Goal: Browse casually: Explore the website without a specific task or goal

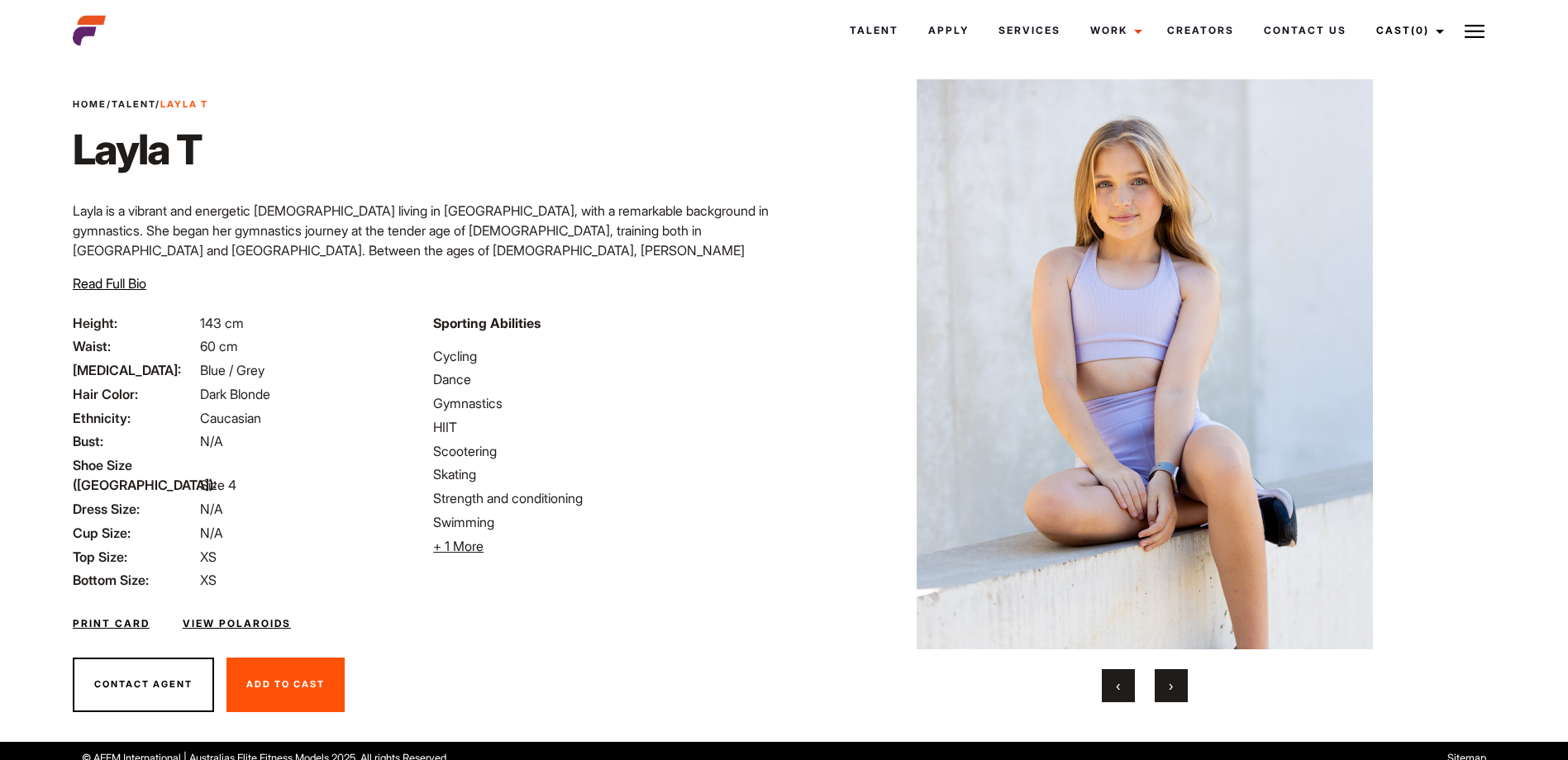
scroll to position [40, 0]
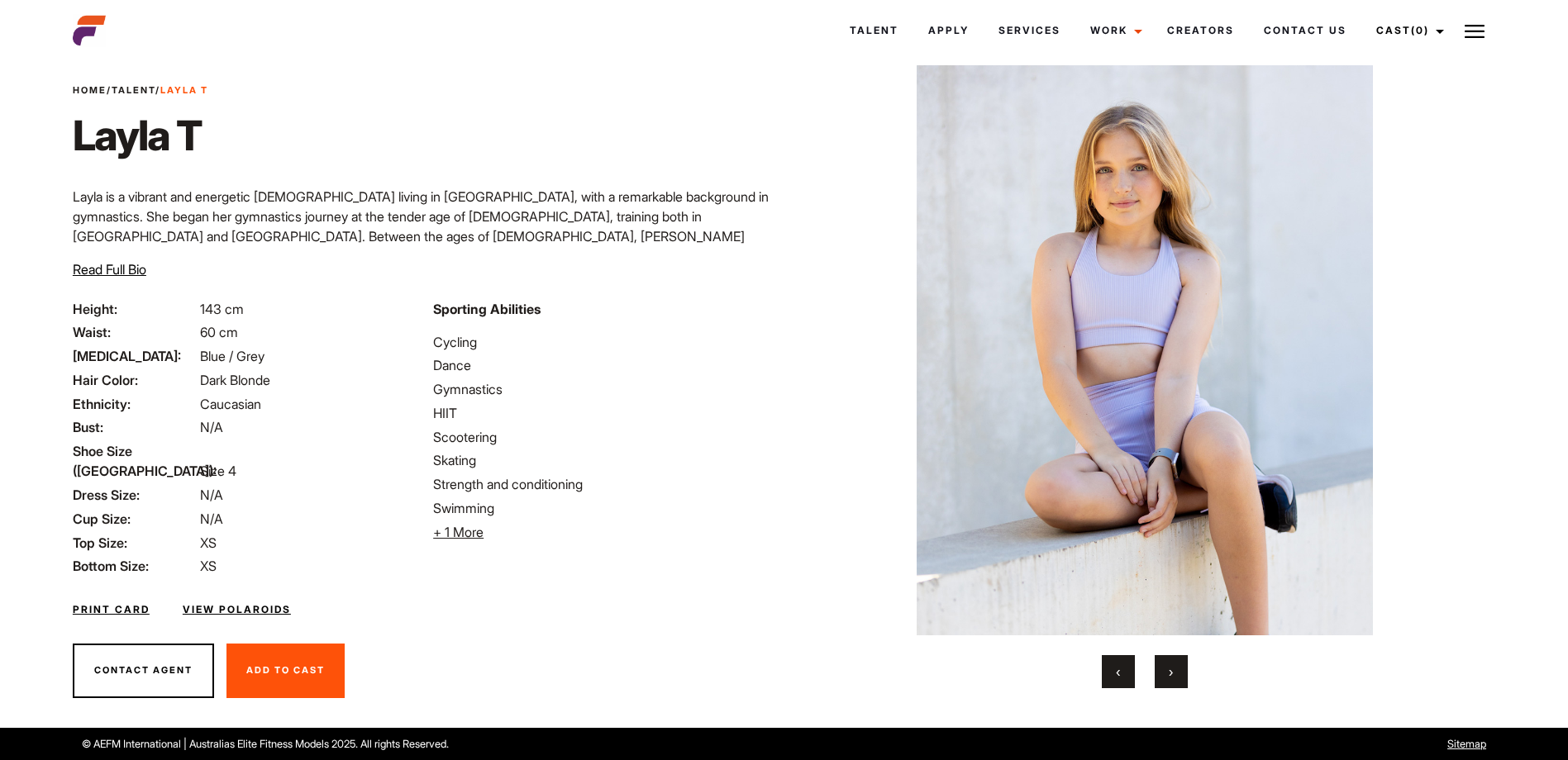
click at [1175, 669] on button "›" at bounding box center [1171, 672] width 33 height 33
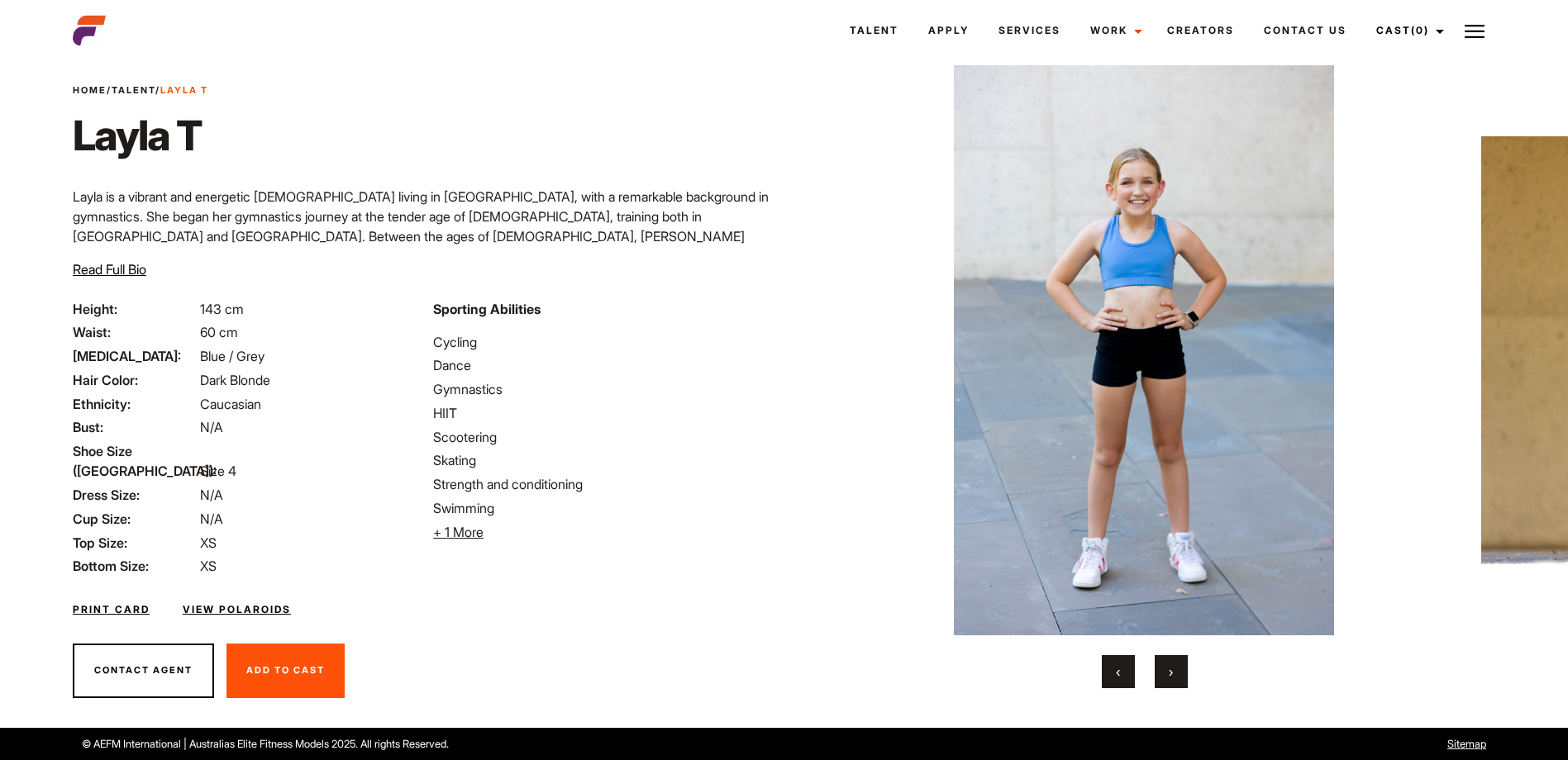
click at [1175, 669] on button "›" at bounding box center [1171, 672] width 33 height 33
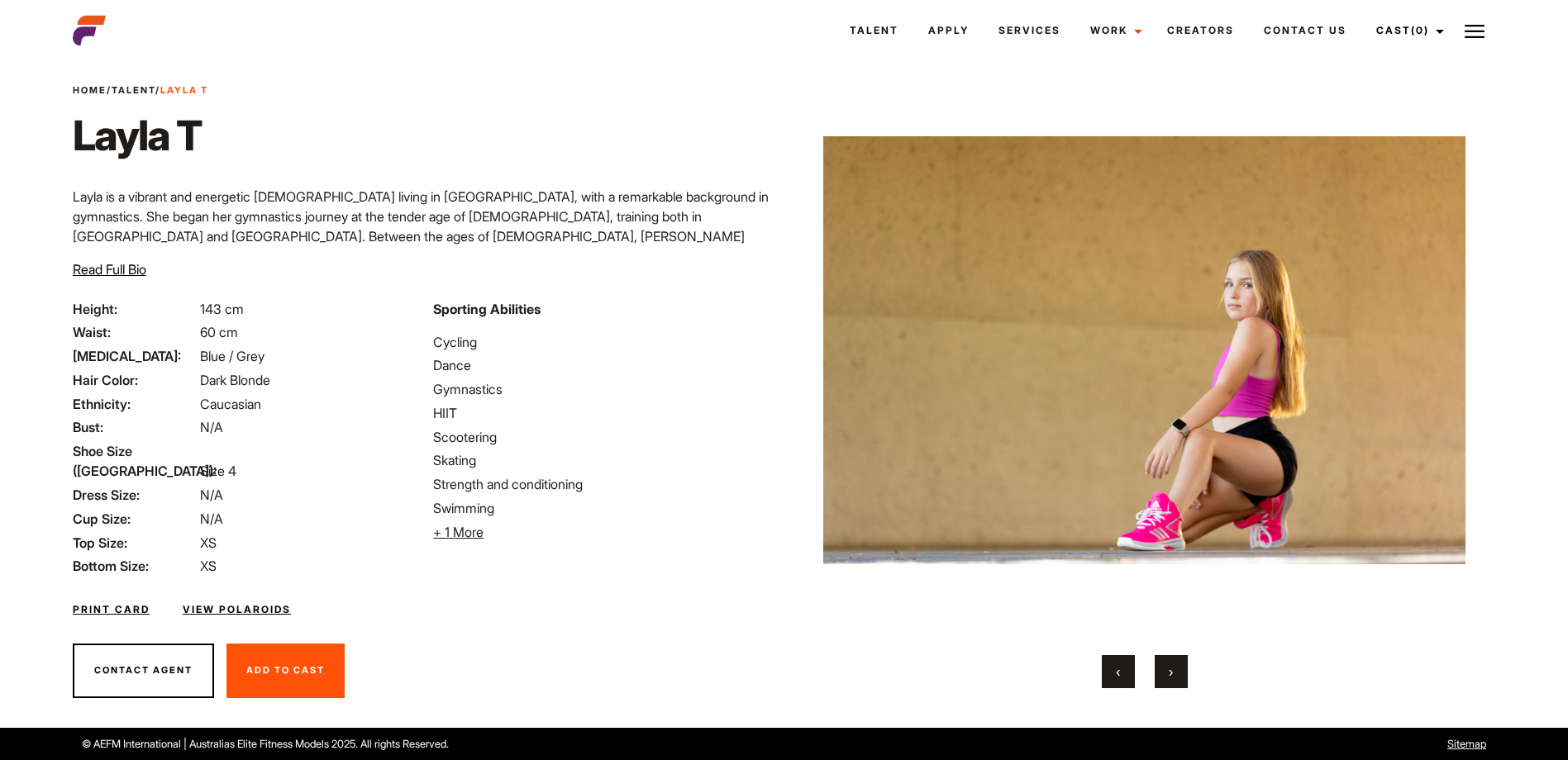
click at [1175, 669] on button "›" at bounding box center [1171, 672] width 33 height 33
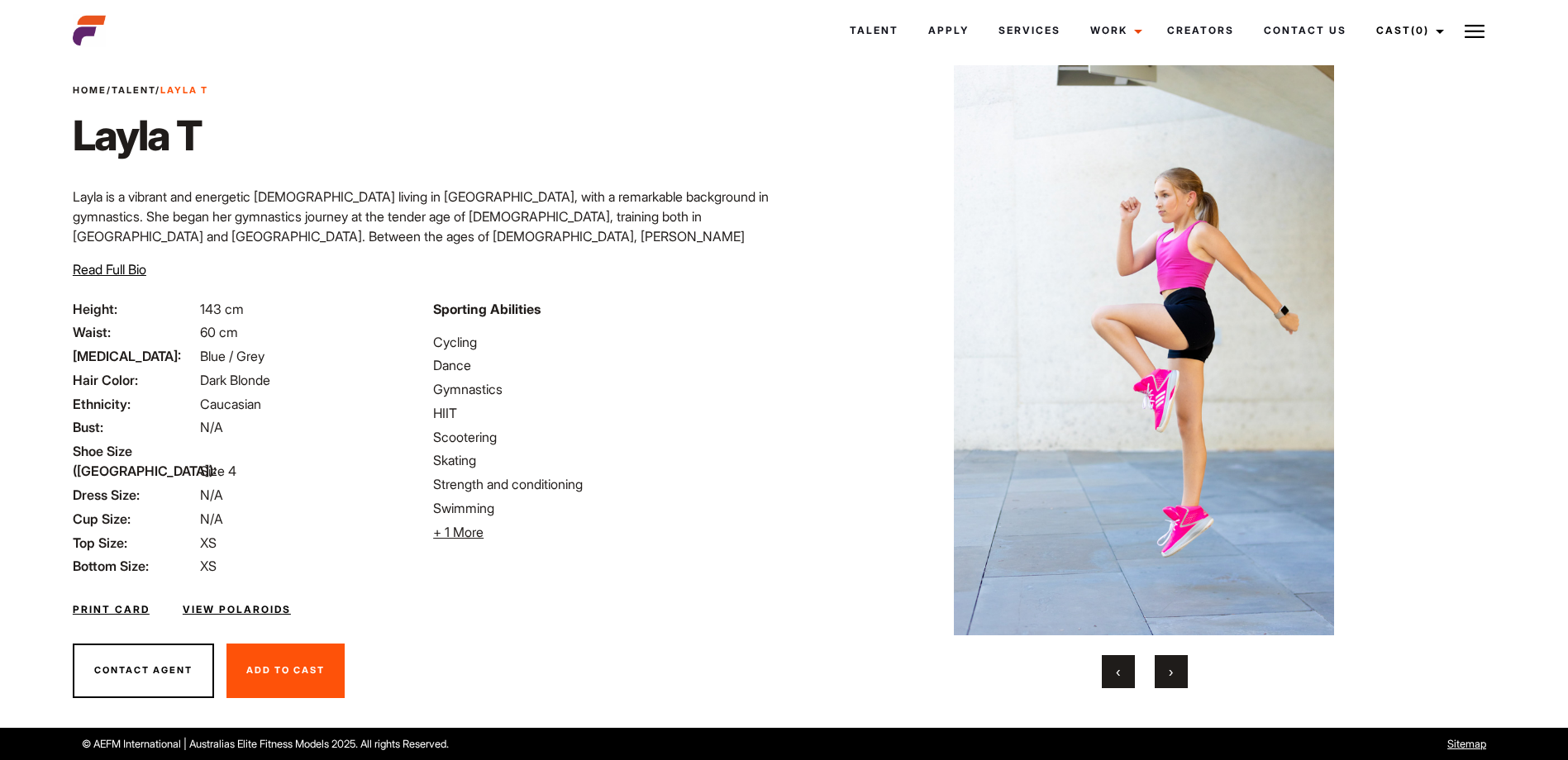
click at [1175, 669] on button "›" at bounding box center [1171, 672] width 33 height 33
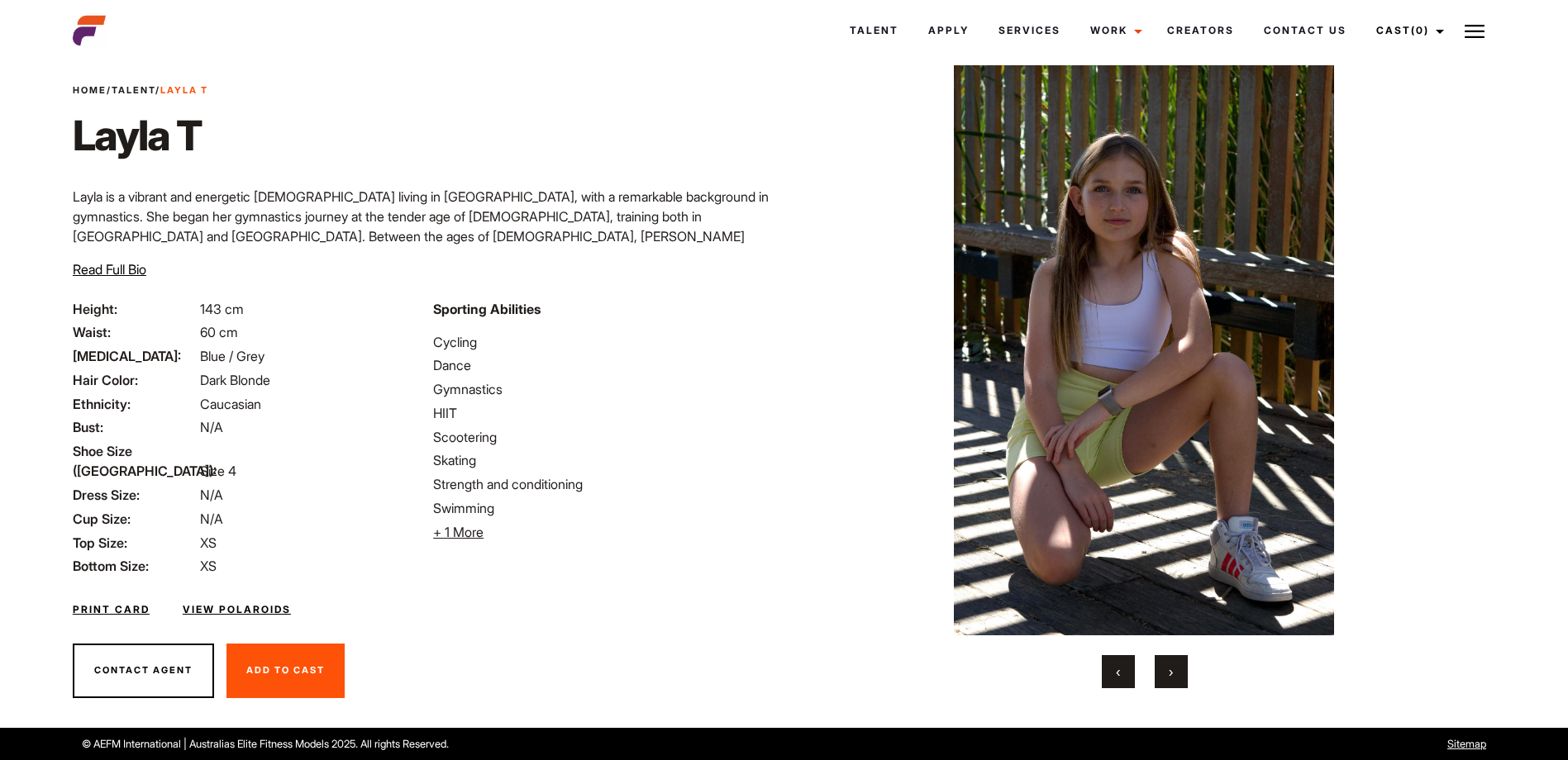
click at [1175, 669] on button "›" at bounding box center [1171, 672] width 33 height 33
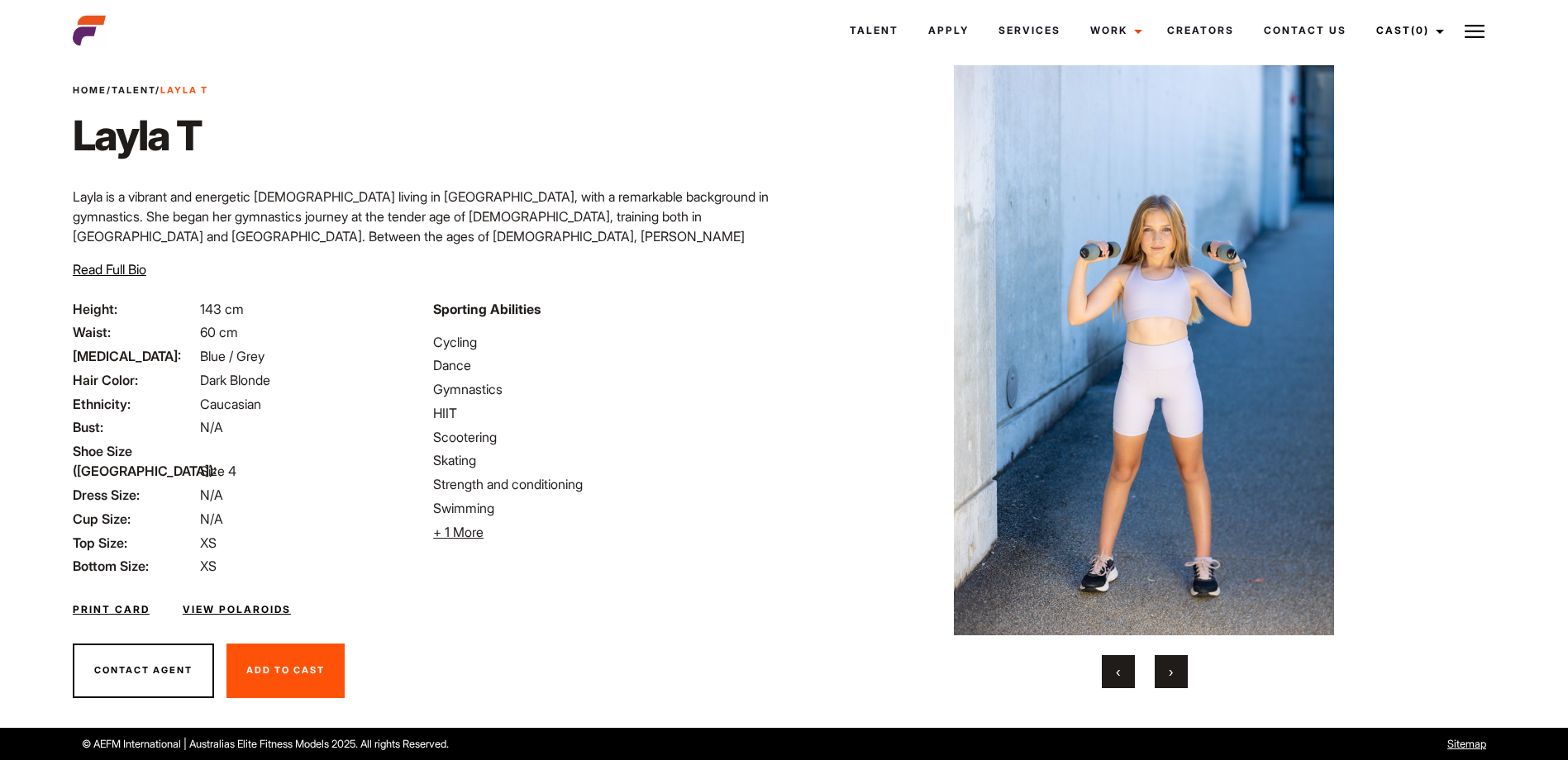
click at [1175, 669] on button "›" at bounding box center [1171, 672] width 33 height 33
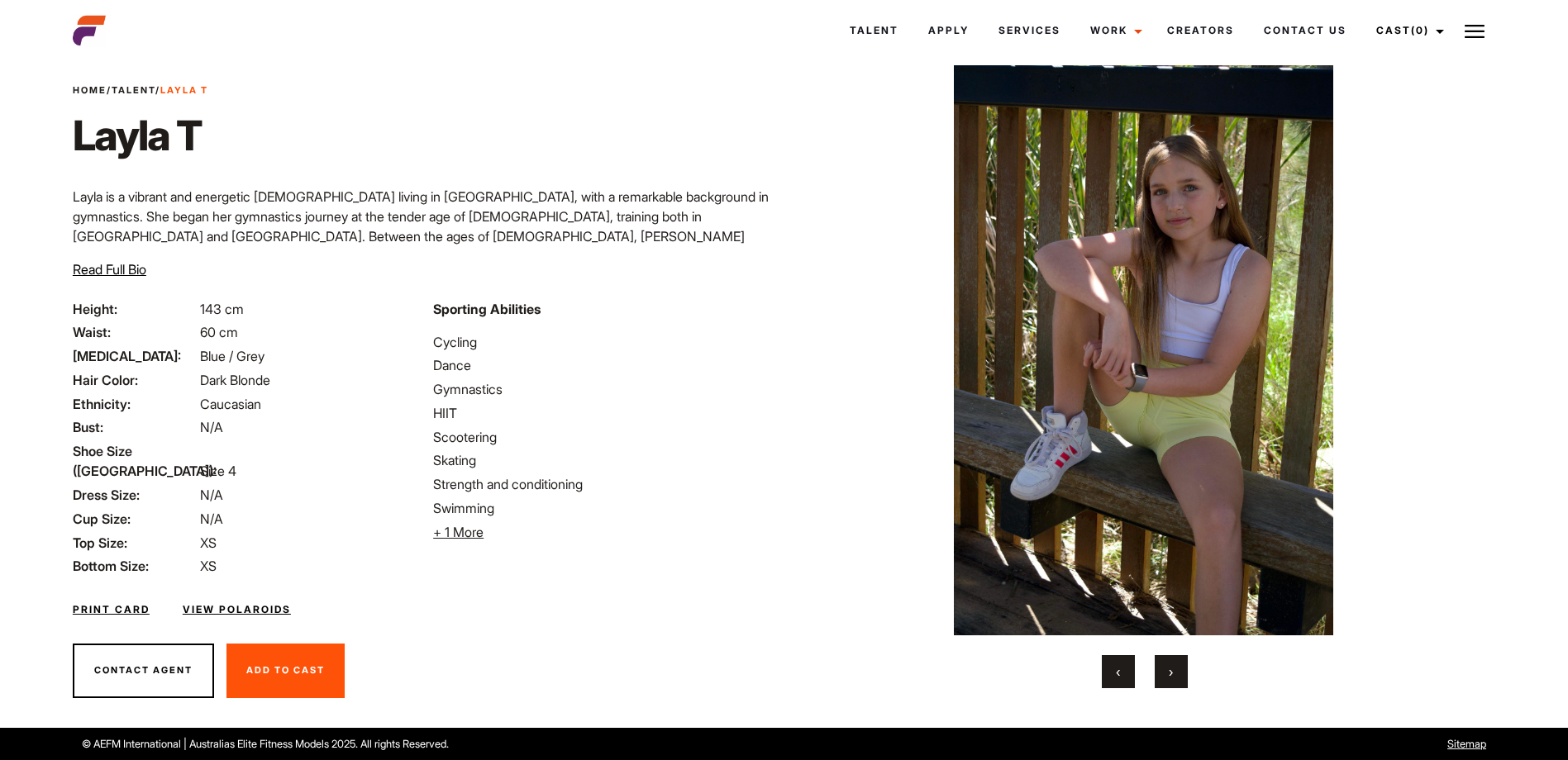
click at [1175, 669] on button "›" at bounding box center [1171, 672] width 33 height 33
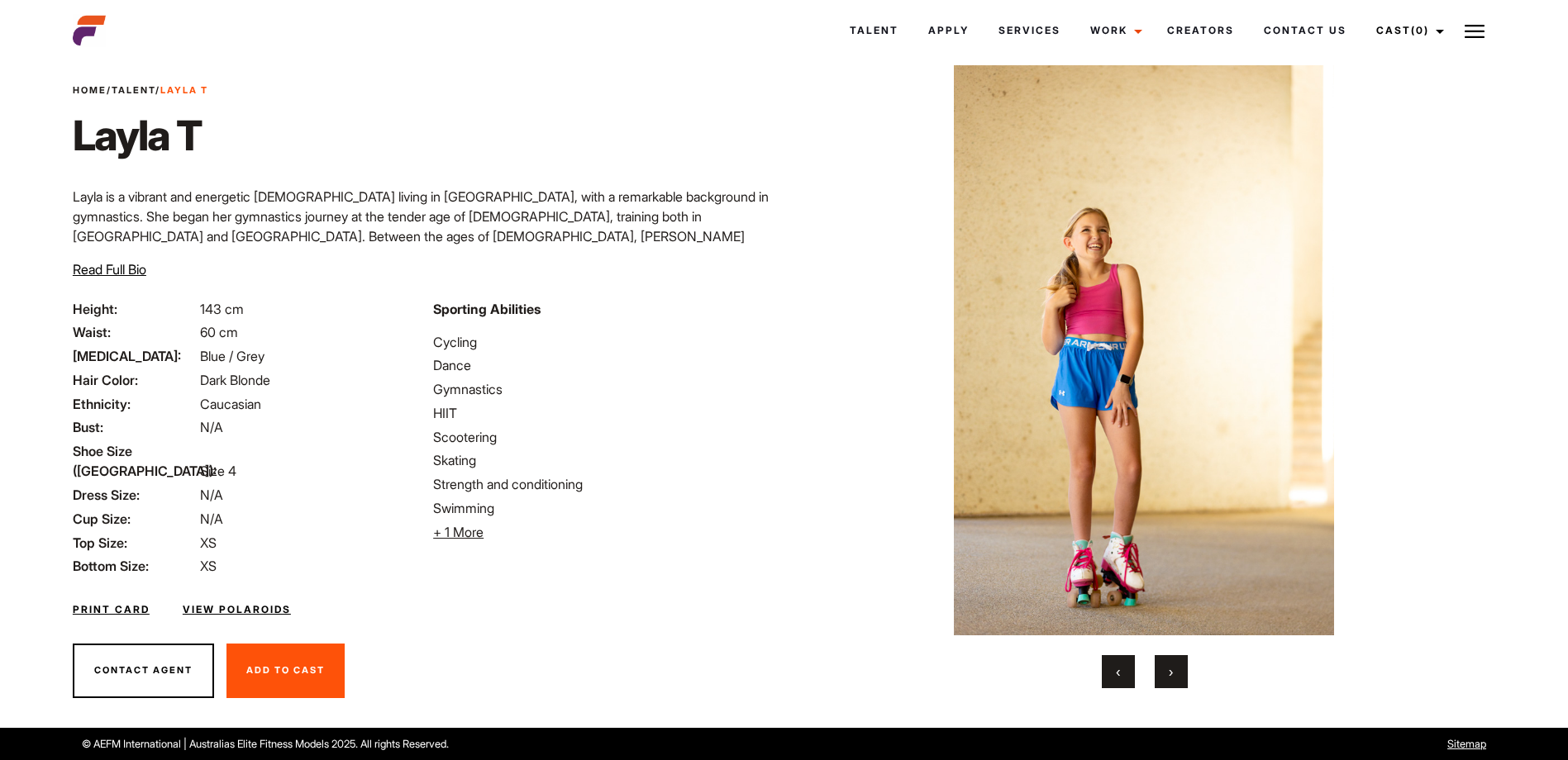
click at [1175, 669] on button "›" at bounding box center [1171, 672] width 33 height 33
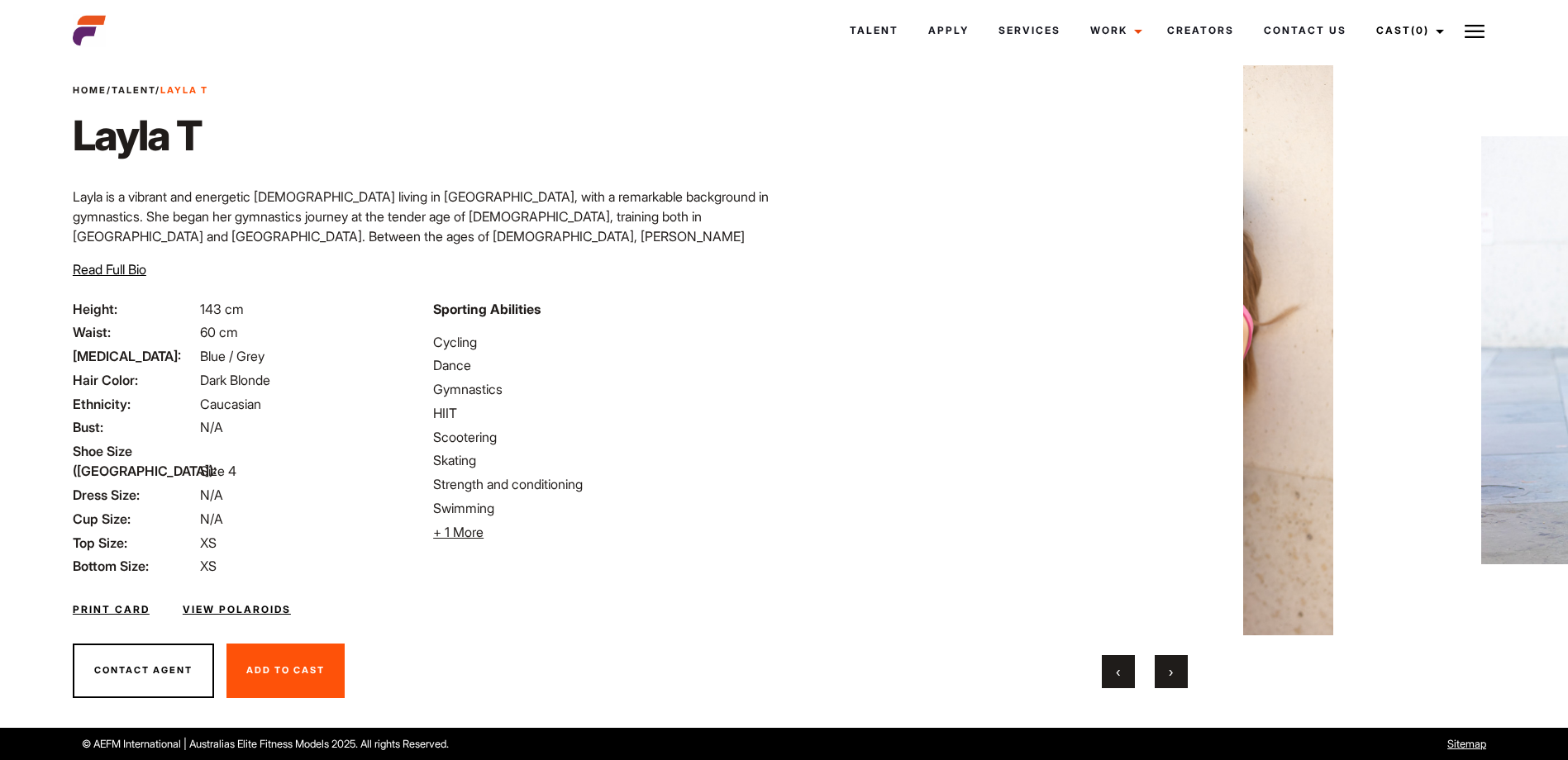
click at [1175, 669] on button "›" at bounding box center [1171, 672] width 33 height 33
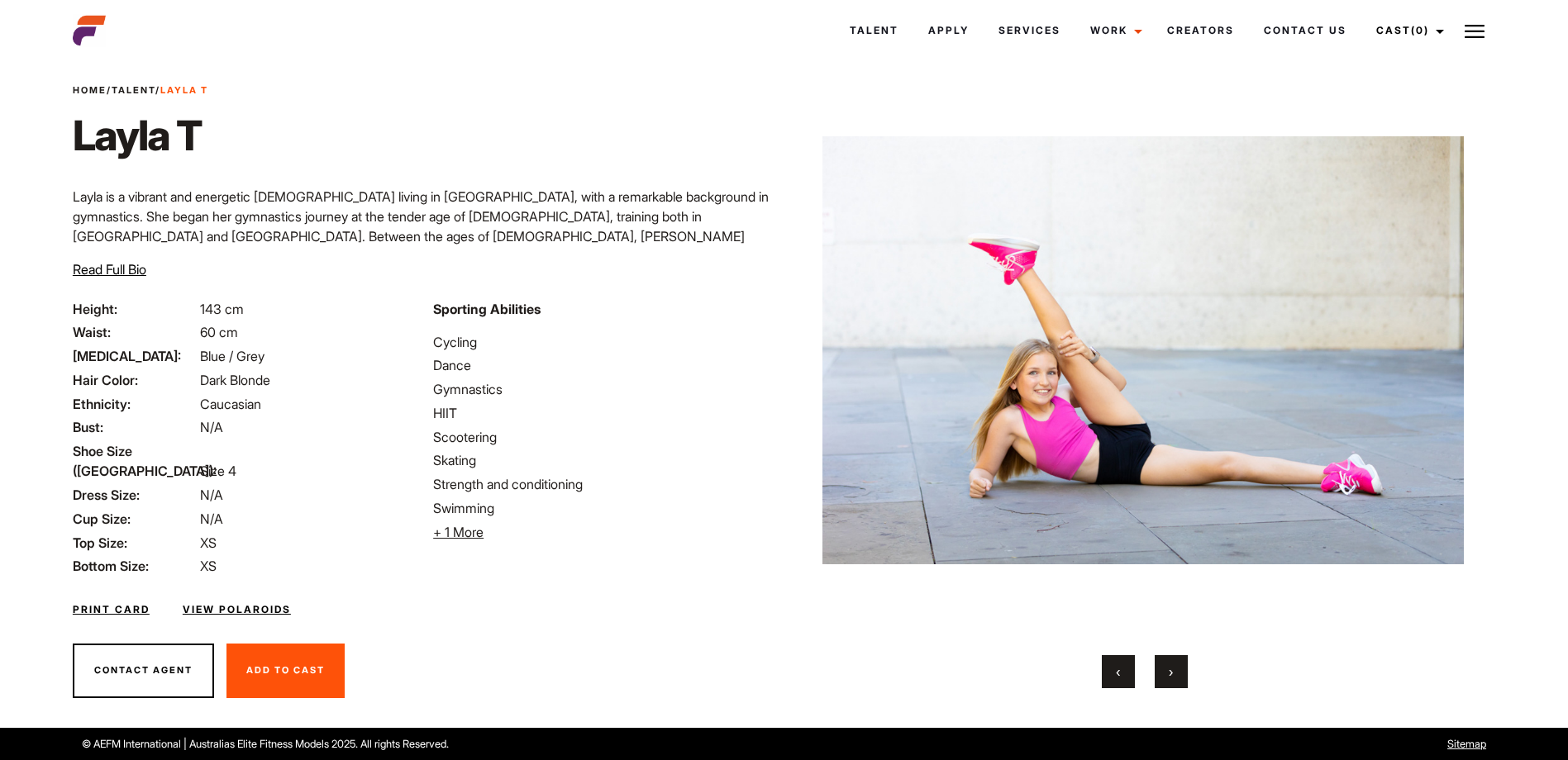
click at [1175, 669] on button "›" at bounding box center [1171, 672] width 33 height 33
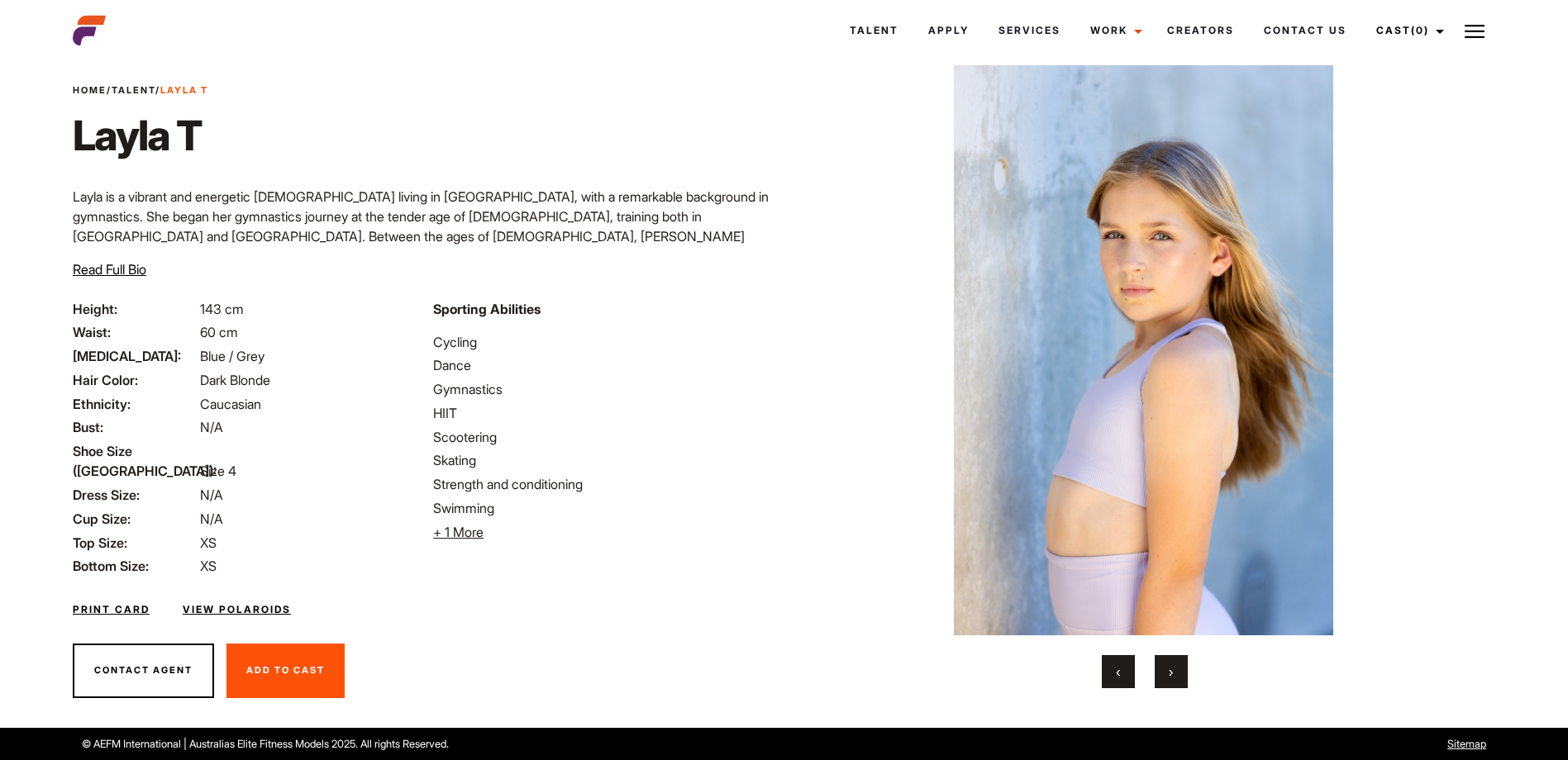
click at [1175, 669] on button "›" at bounding box center [1171, 672] width 33 height 33
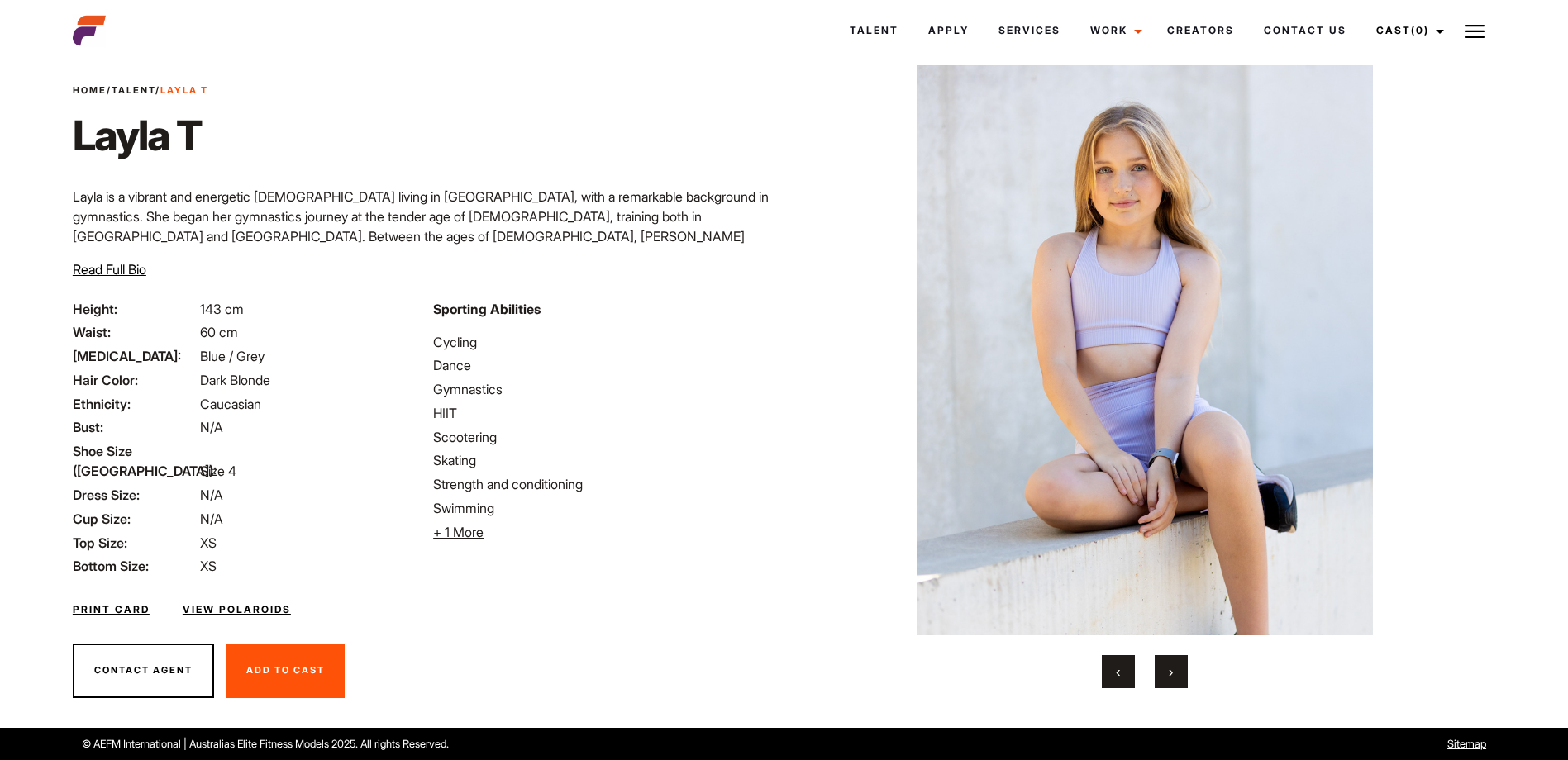
click at [1175, 669] on button "›" at bounding box center [1171, 672] width 33 height 33
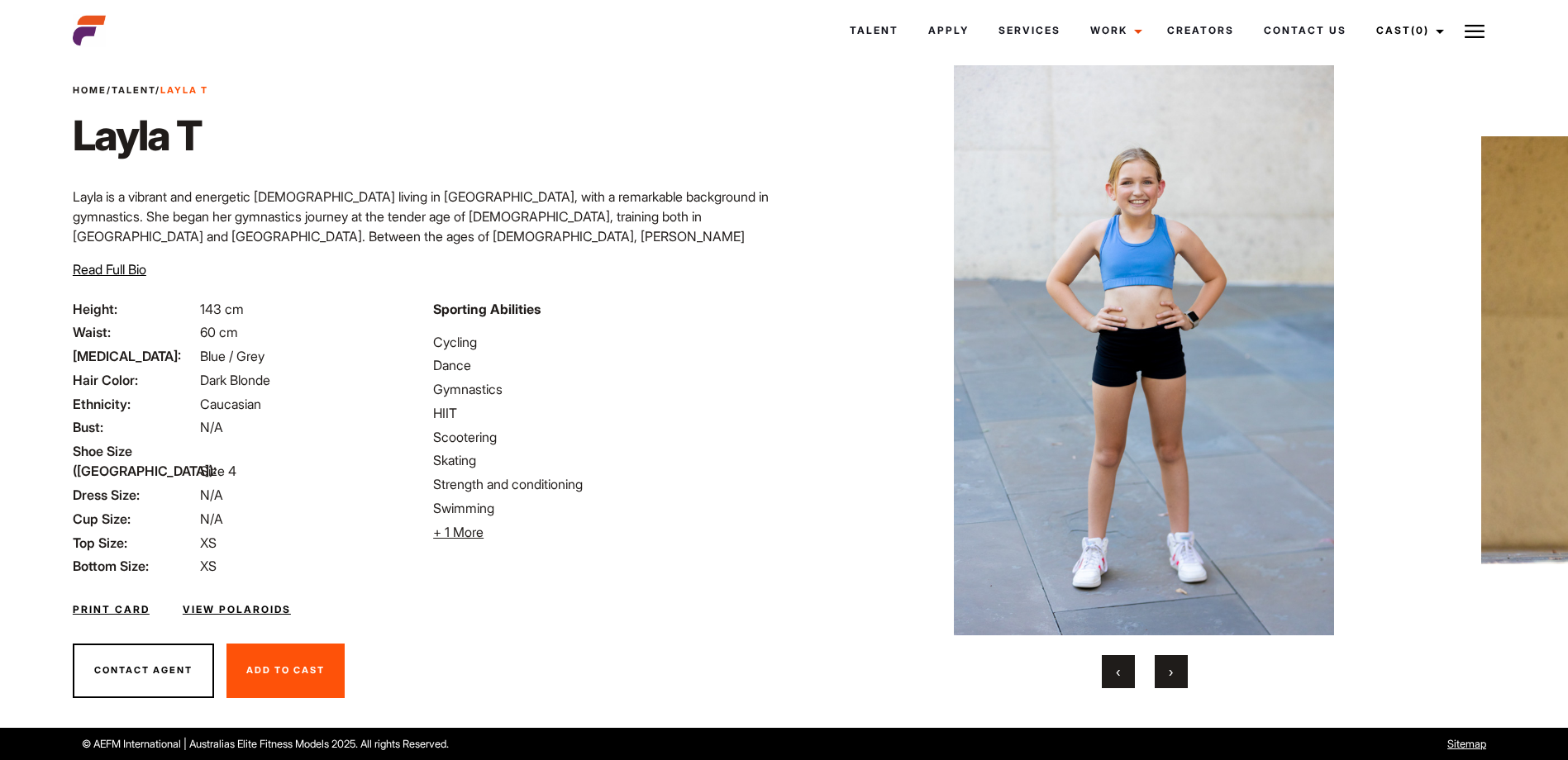
click at [1175, 669] on button "›" at bounding box center [1171, 672] width 33 height 33
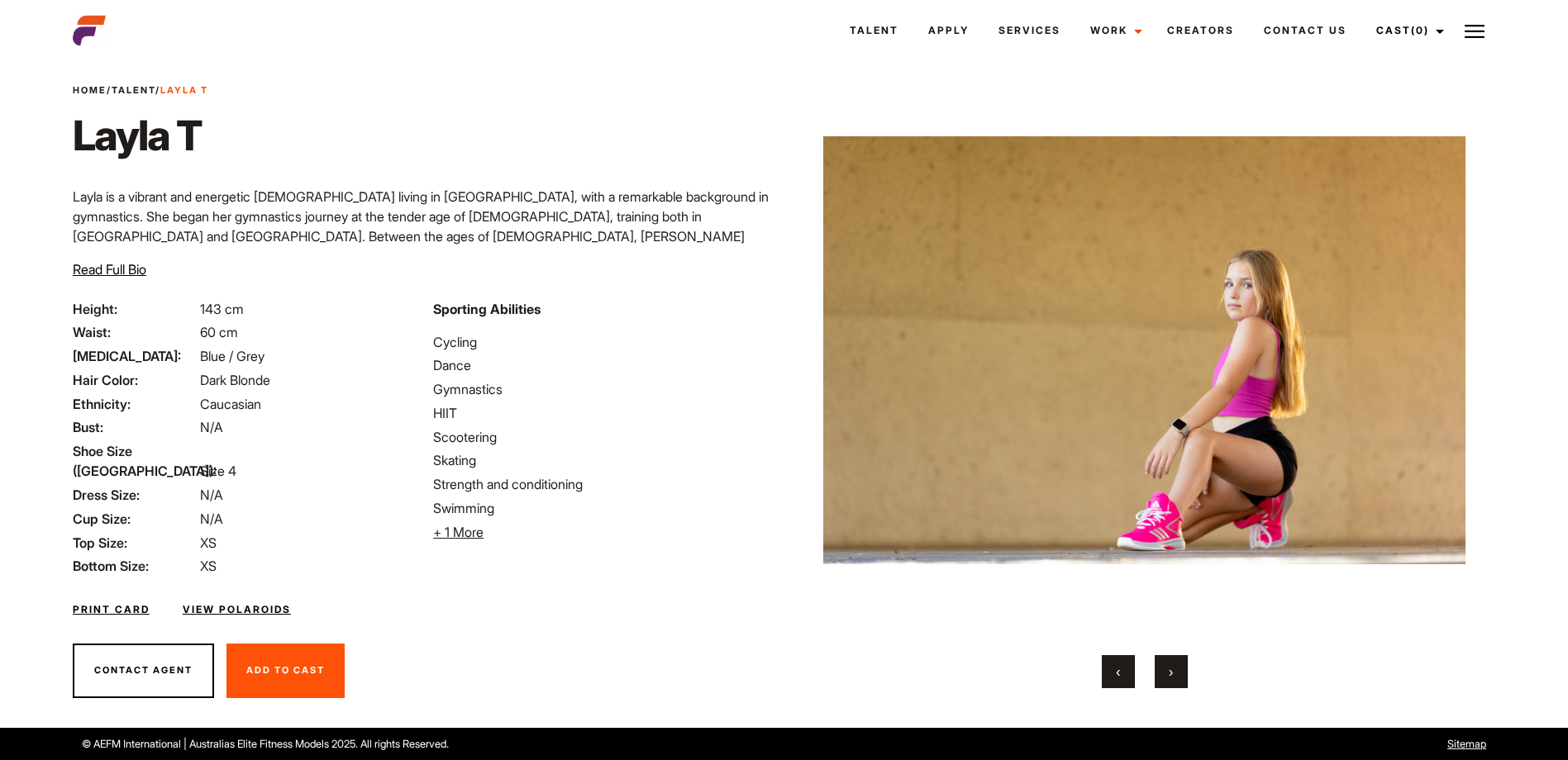
click at [1175, 669] on button "›" at bounding box center [1171, 672] width 33 height 33
